Goal: Task Accomplishment & Management: Manage account settings

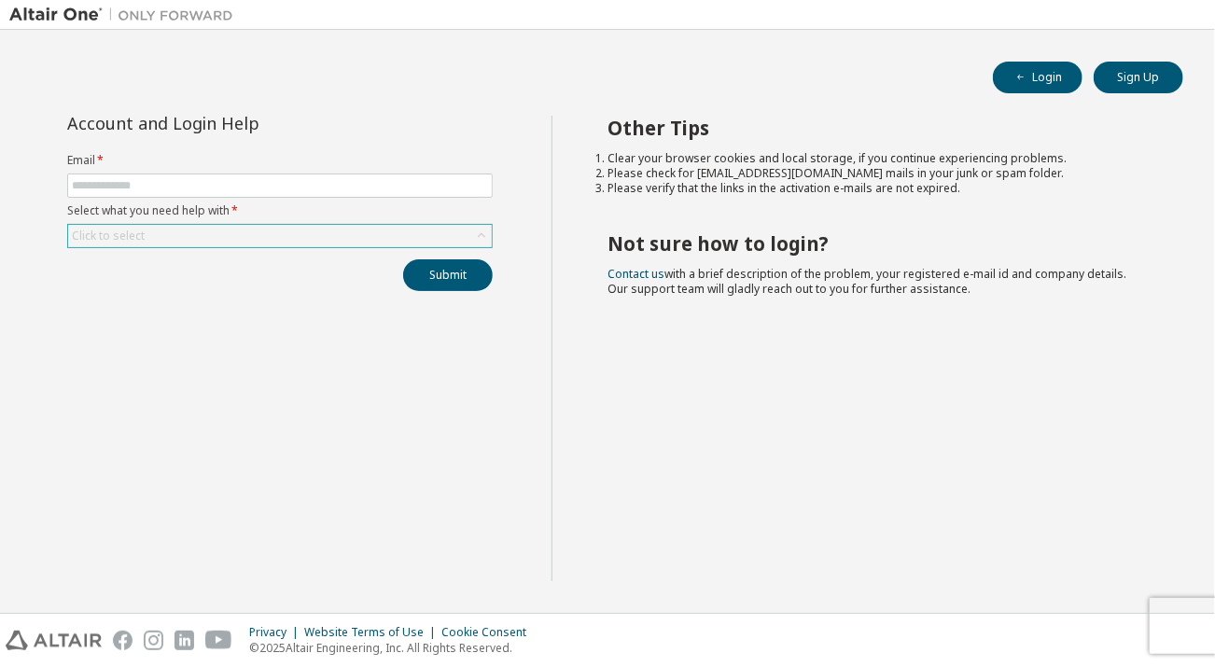
click at [116, 235] on div "Click to select" at bounding box center [108, 236] width 73 height 15
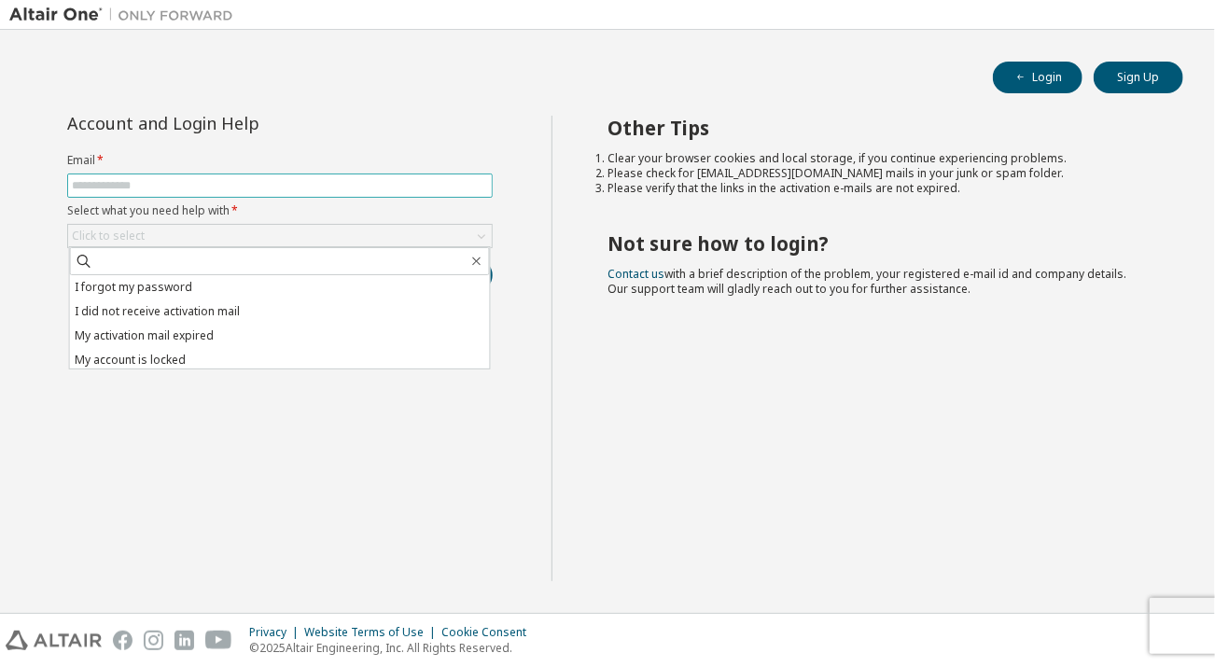
click at [125, 189] on input "text" at bounding box center [280, 185] width 416 height 15
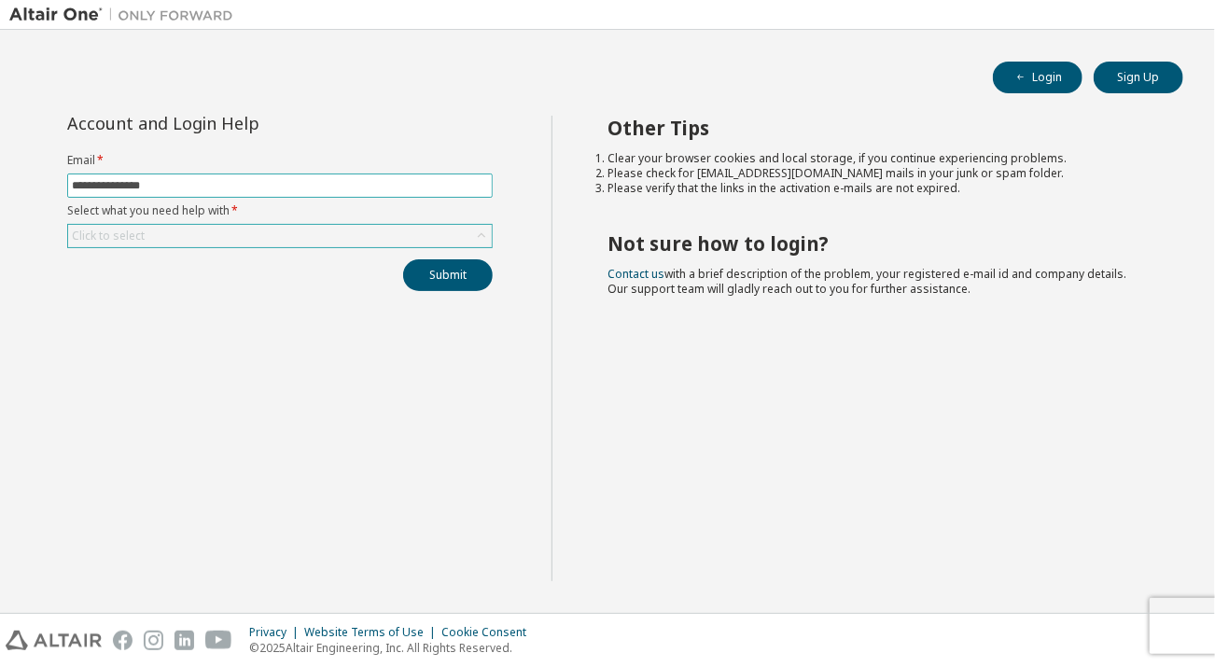
type input "**********"
click at [136, 236] on div "Click to select" at bounding box center [108, 236] width 73 height 15
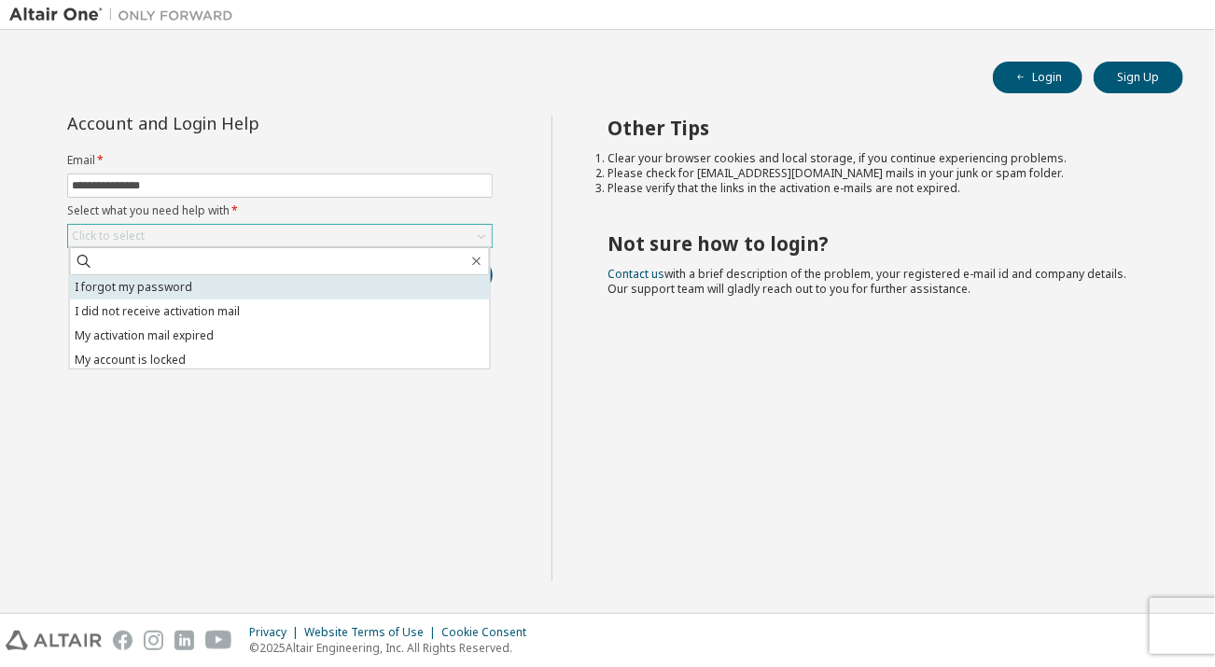
click at [121, 289] on li "I forgot my password" at bounding box center [280, 287] width 420 height 24
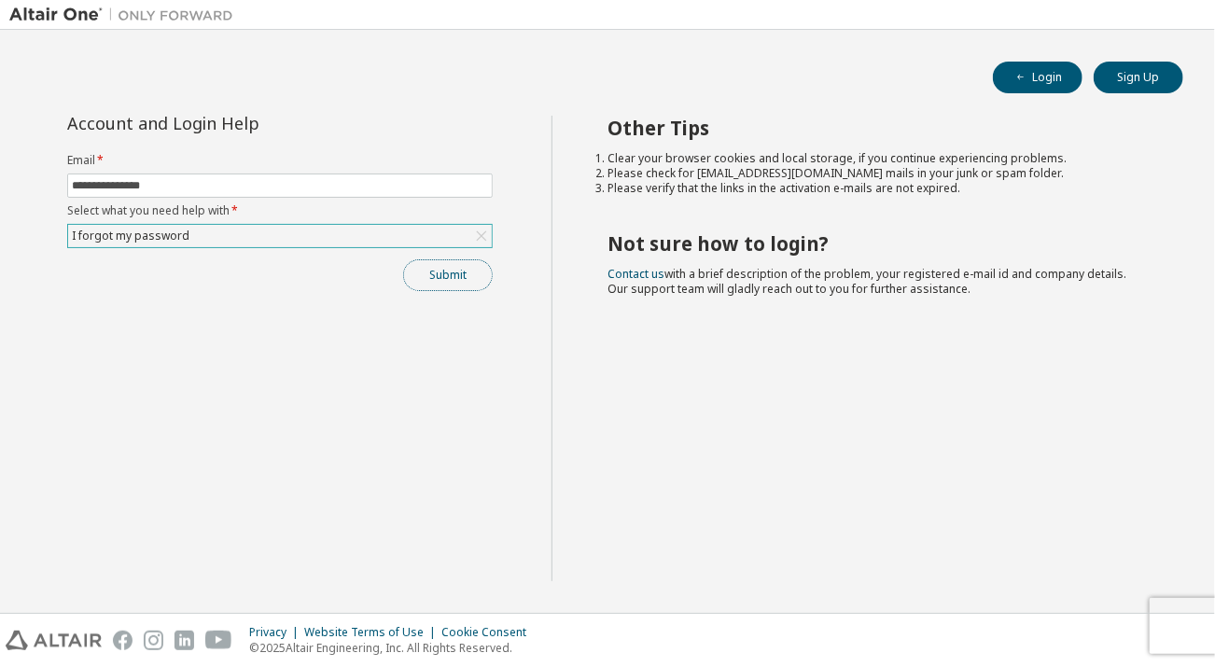
click at [428, 279] on button "Submit" at bounding box center [448, 275] width 90 height 32
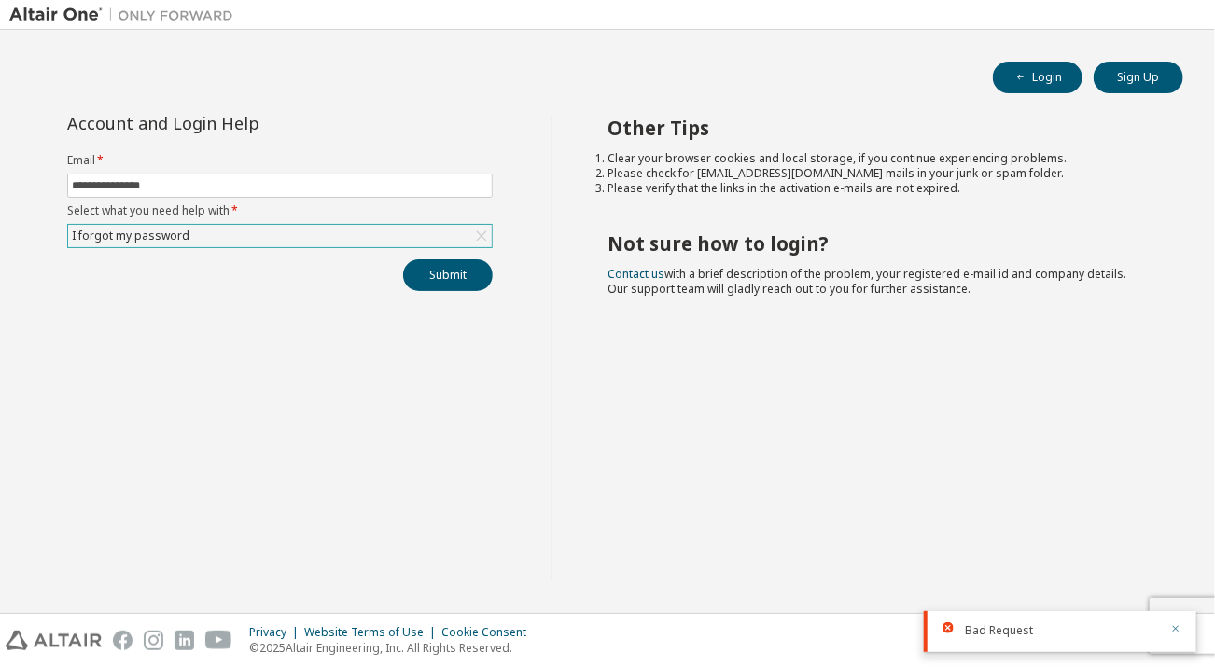
click at [1179, 628] on icon "button" at bounding box center [1175, 628] width 11 height 11
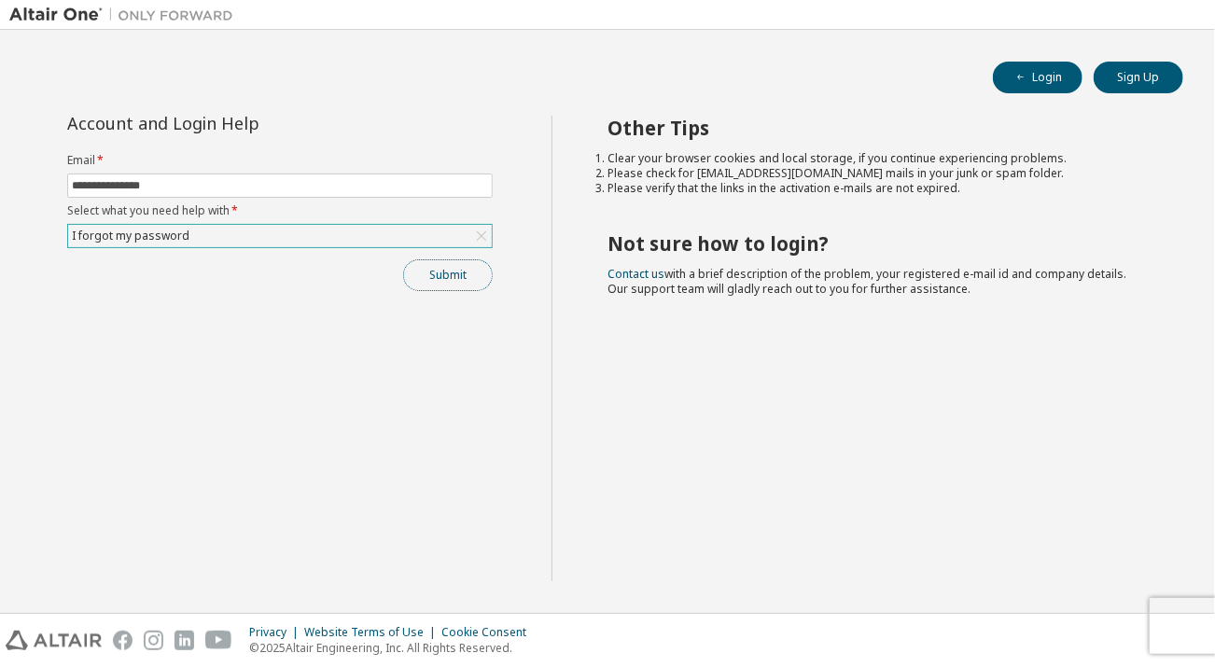
click at [448, 276] on button "Submit" at bounding box center [448, 275] width 90 height 32
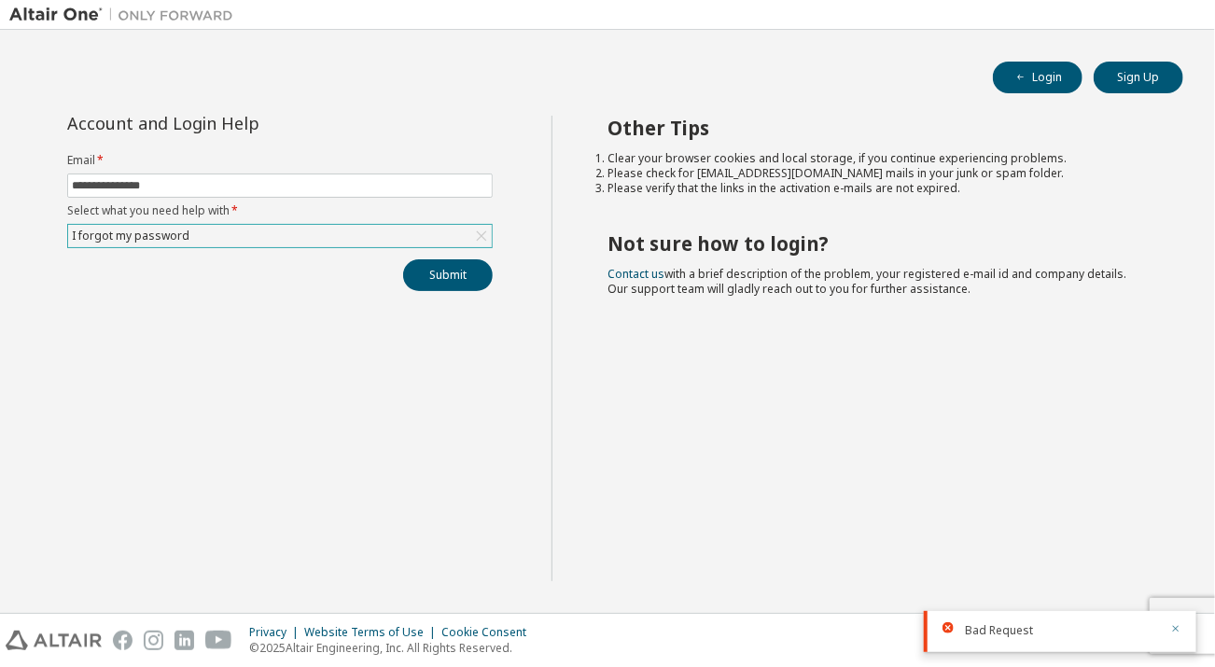
click at [1176, 622] on button "button" at bounding box center [1175, 630] width 11 height 17
